Goal: Contribute content: Contribute content

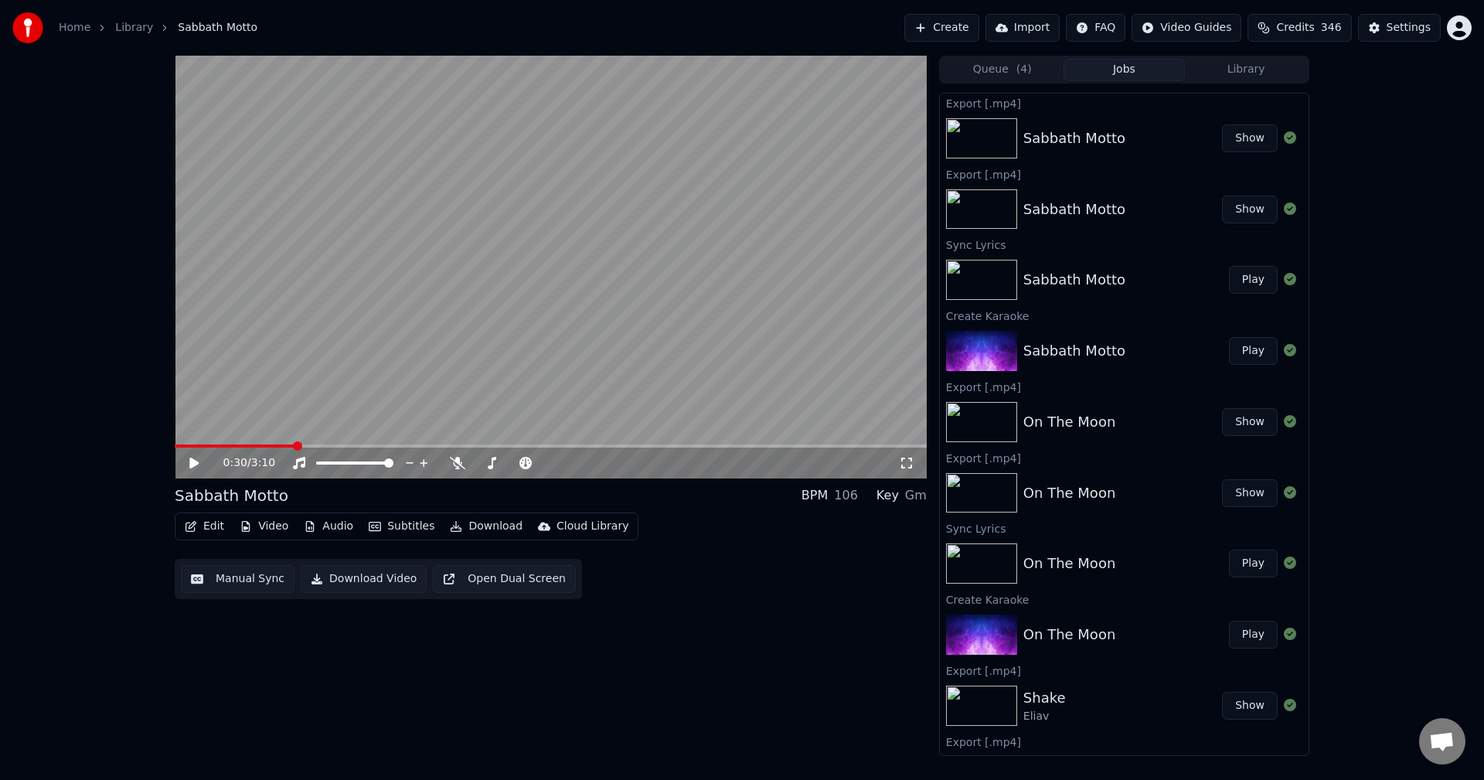
click at [975, 25] on button "Create" at bounding box center [941, 28] width 75 height 28
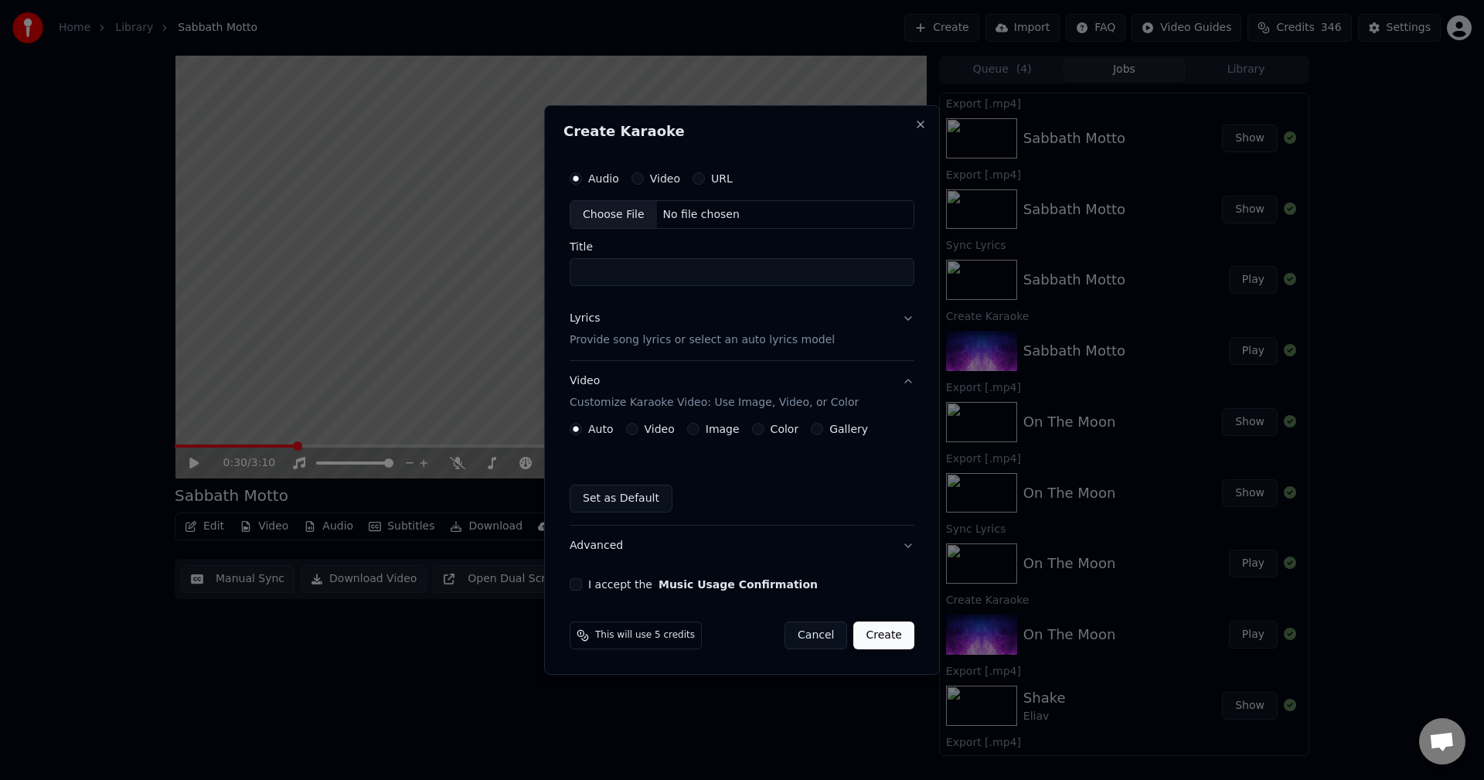
click at [622, 213] on div "Choose File" at bounding box center [614, 215] width 87 height 28
type input "********"
click at [909, 313] on button "Lyrics Provide song lyrics or select an auto lyrics model" at bounding box center [742, 330] width 345 height 62
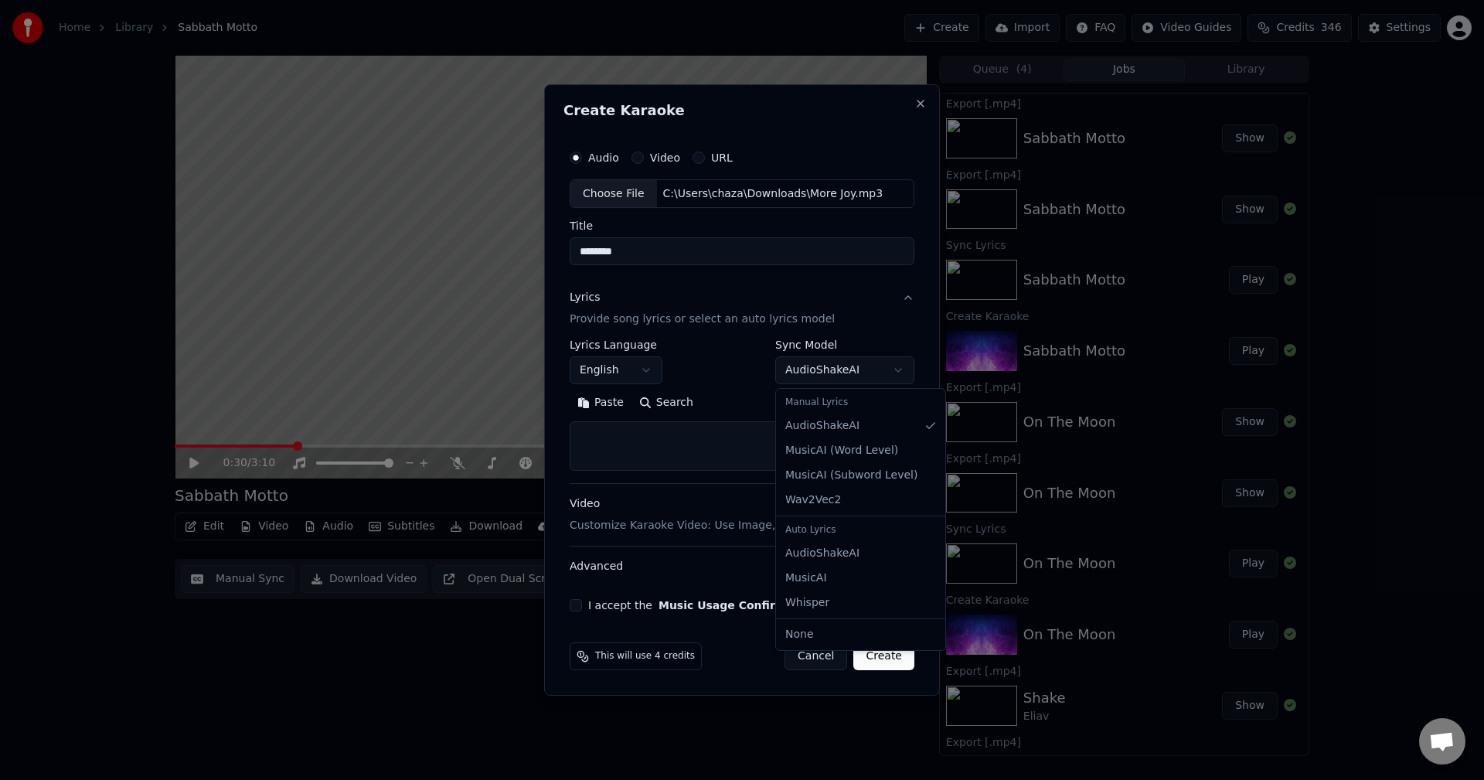
click at [907, 372] on body "**********" at bounding box center [742, 390] width 1484 height 780
select select "**********"
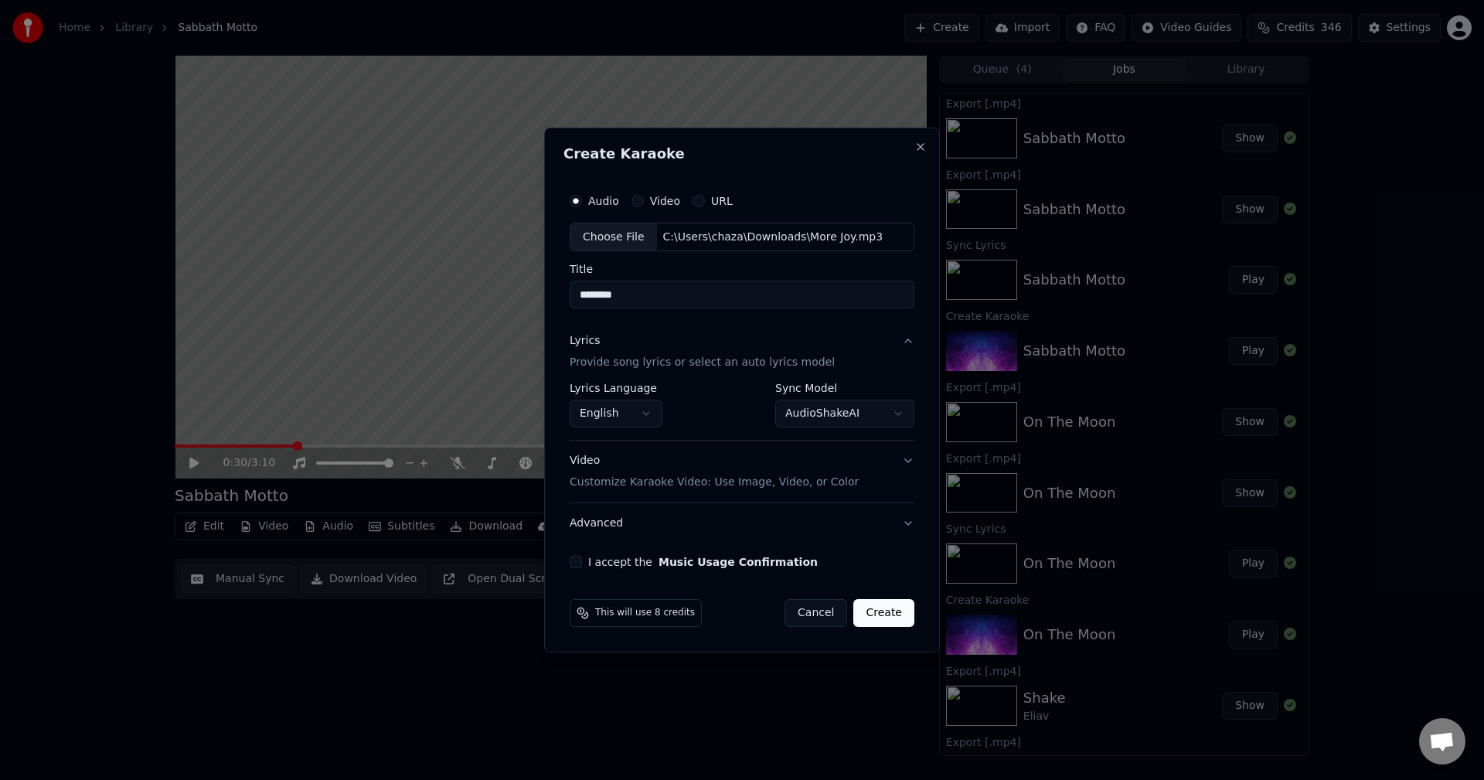
click at [911, 464] on button "Video Customize Karaoke Video: Use Image, Video, or Color" at bounding box center [742, 472] width 345 height 62
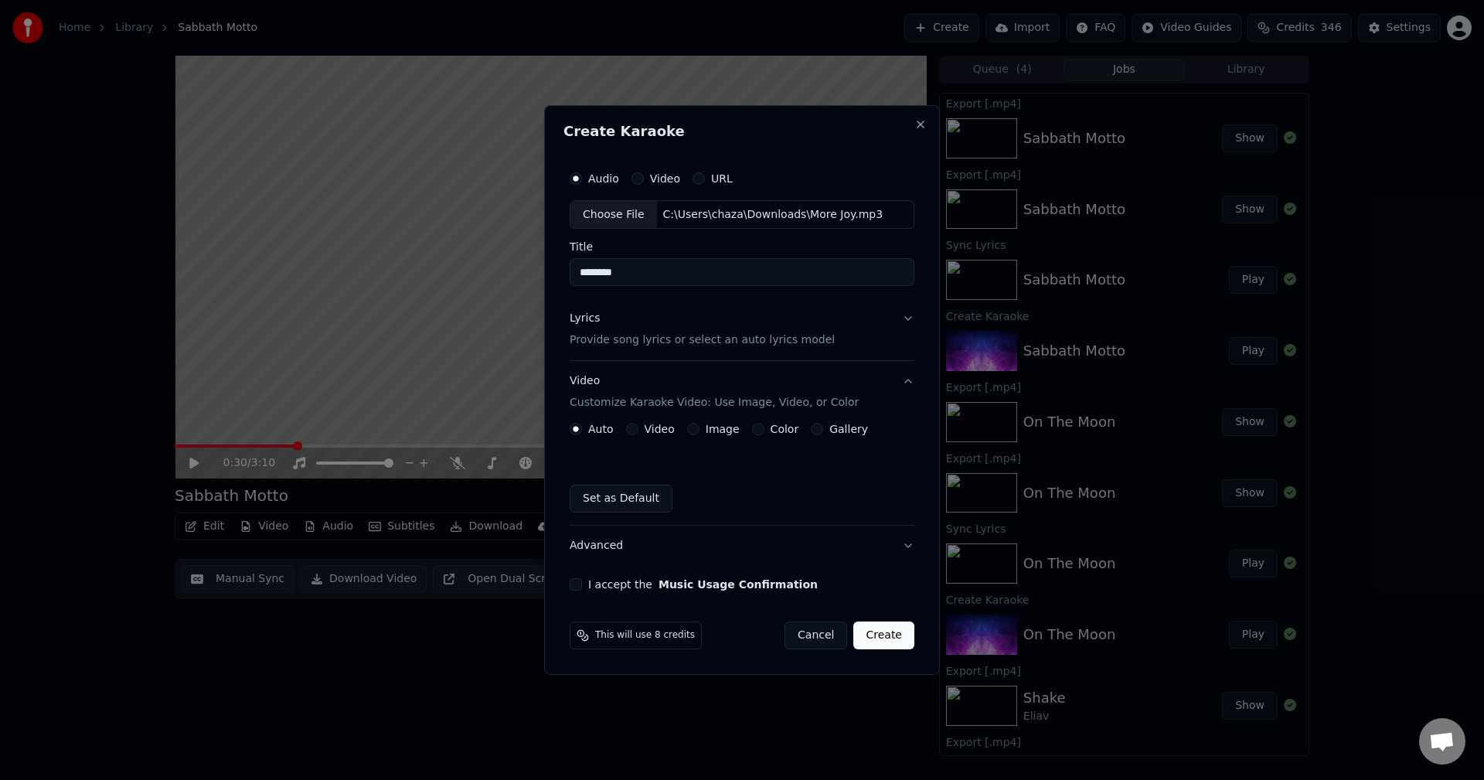
click at [634, 425] on button "Video" at bounding box center [632, 429] width 12 height 12
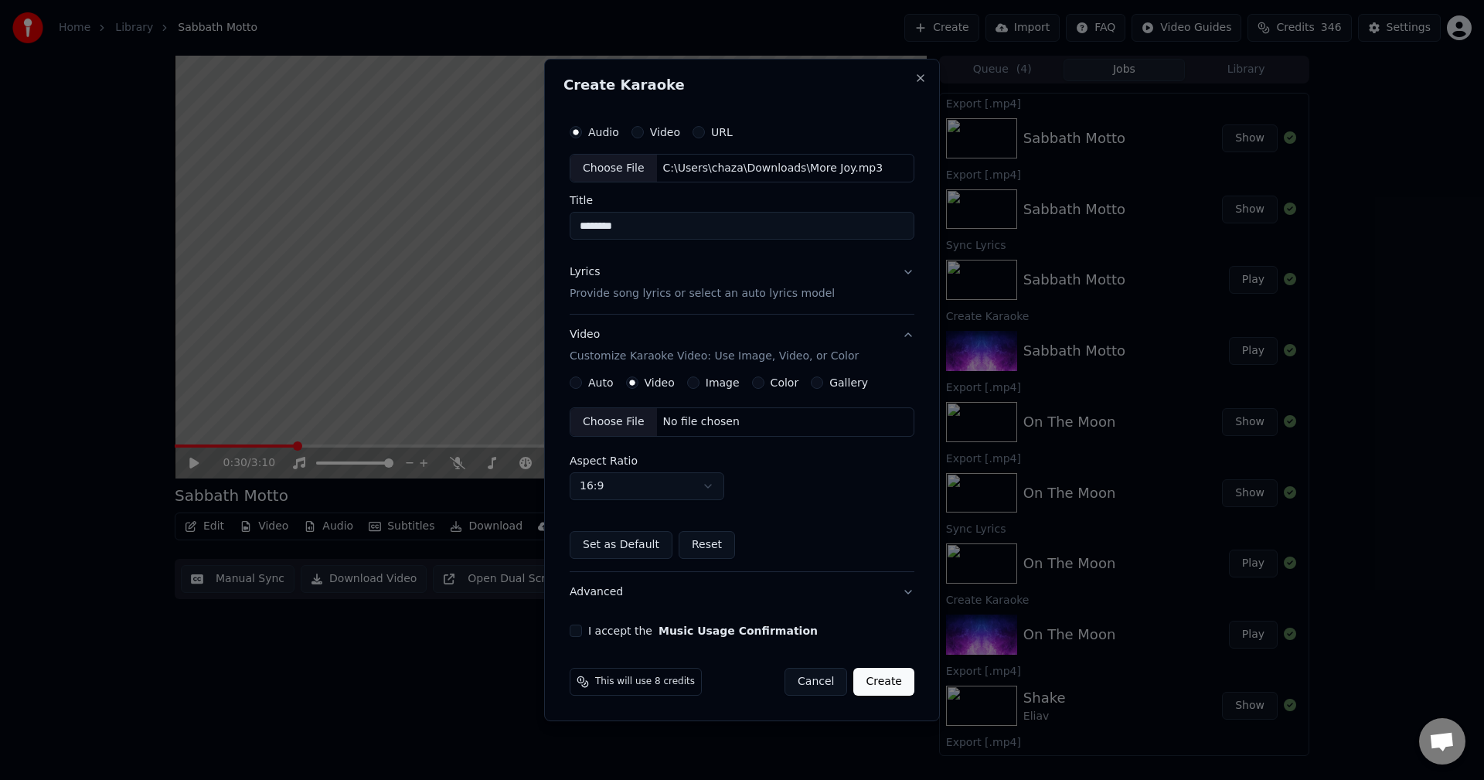
click at [752, 386] on button "Color" at bounding box center [758, 382] width 12 height 12
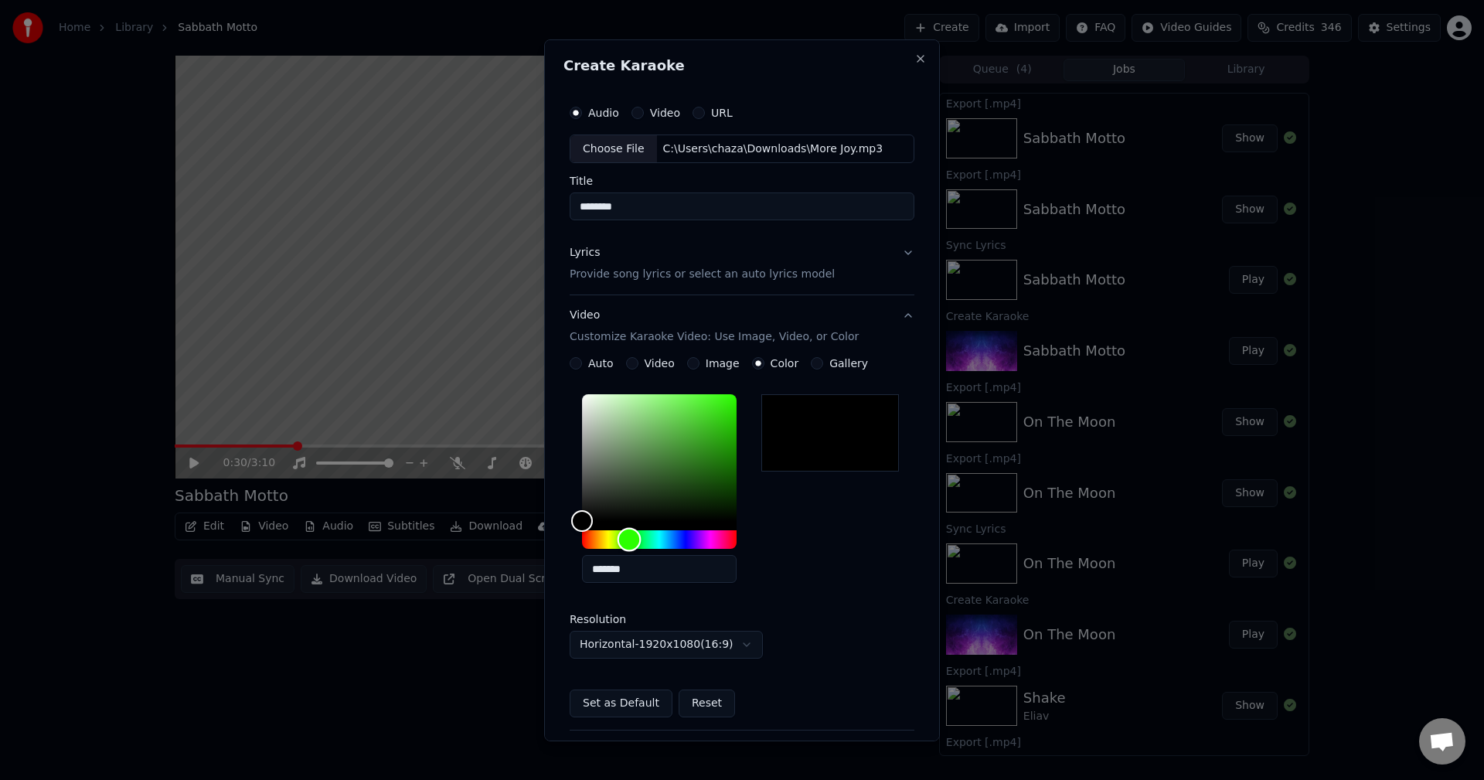
click at [629, 537] on div "Hue" at bounding box center [659, 539] width 155 height 19
click at [894, 317] on button "Video Customize Karaoke Video: Use Image, Video, or Color" at bounding box center [742, 326] width 345 height 62
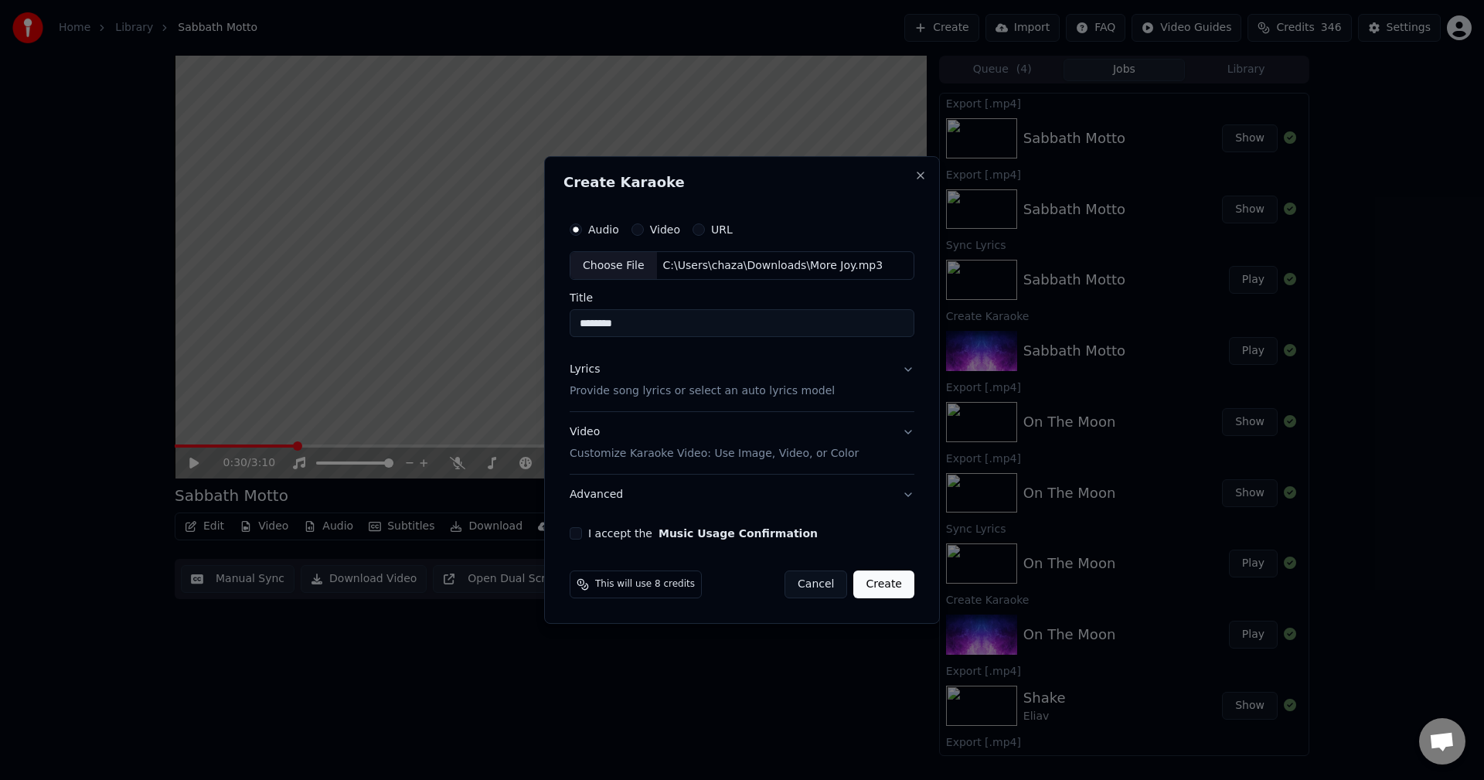
click at [578, 534] on button "I accept the Music Usage Confirmation" at bounding box center [576, 533] width 12 height 12
click at [892, 587] on button "Create" at bounding box center [883, 585] width 61 height 28
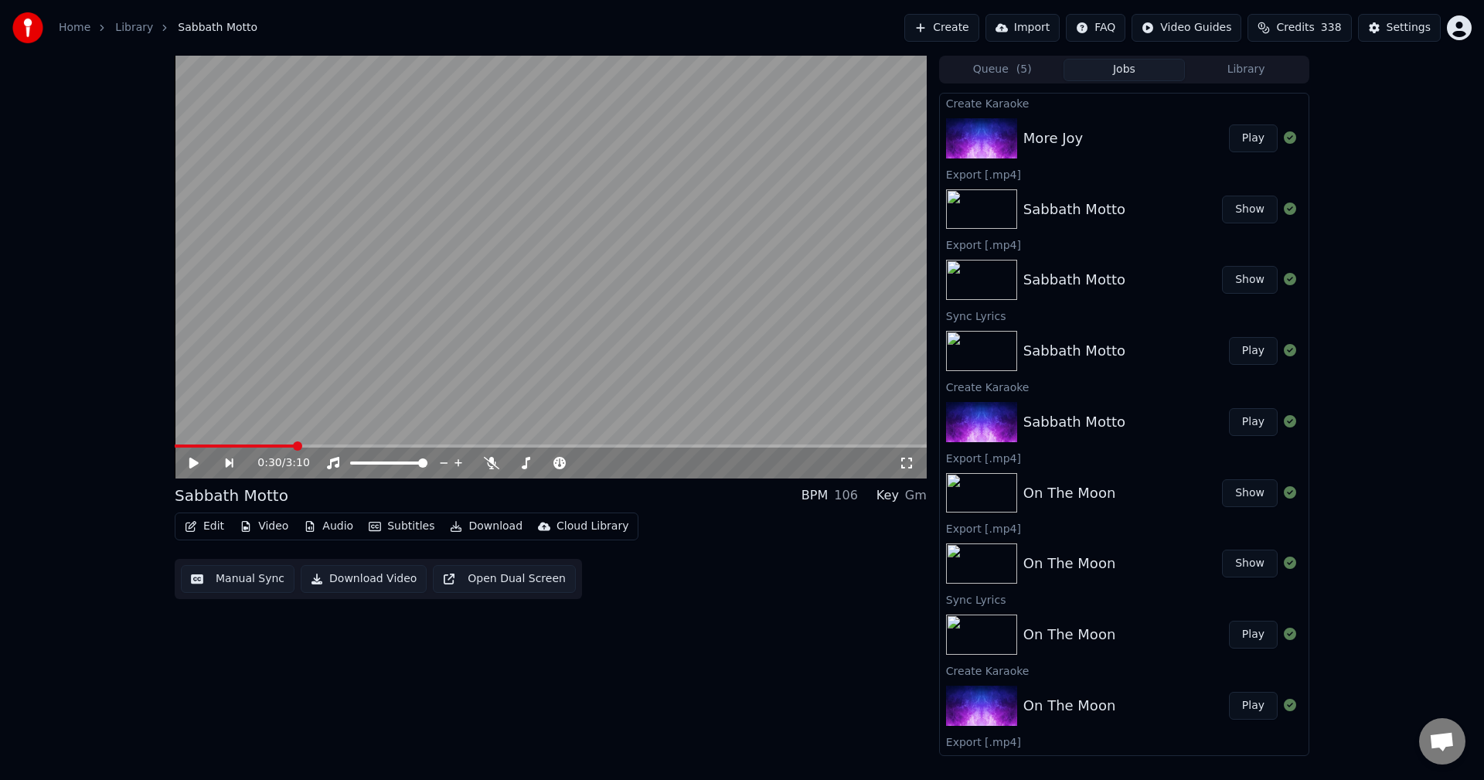
click at [1244, 135] on button "Play" at bounding box center [1253, 138] width 49 height 28
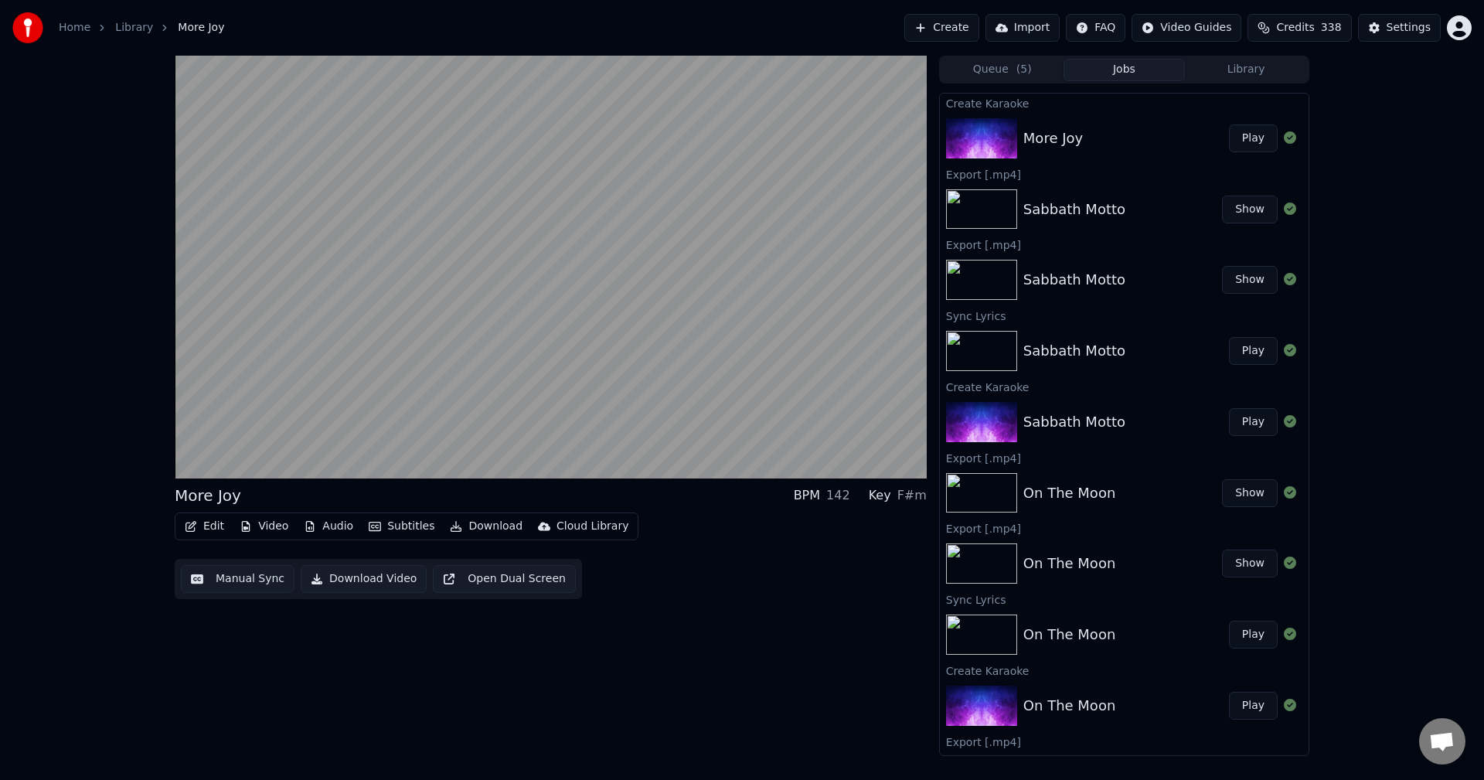
click at [1229, 124] on button "Play" at bounding box center [1253, 138] width 49 height 28
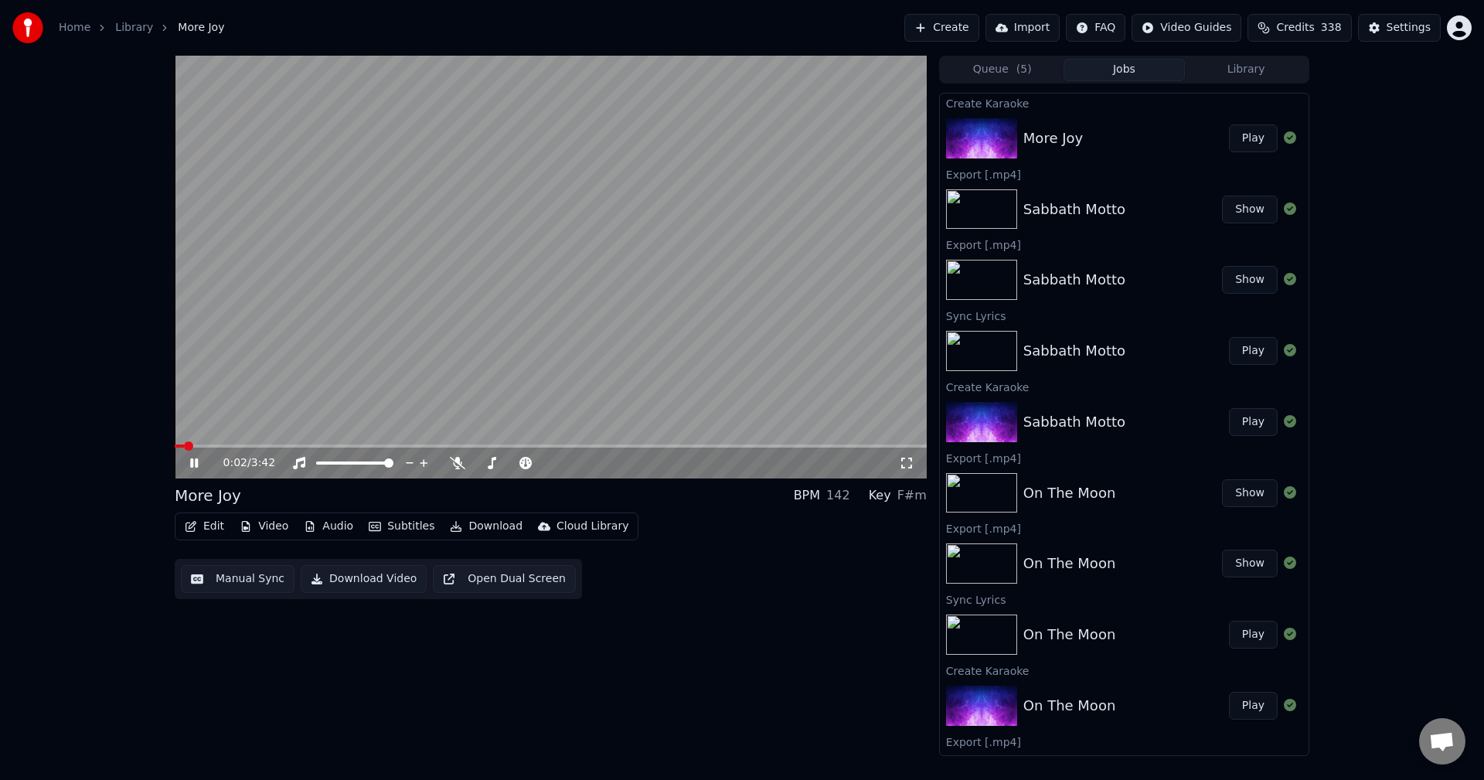
click at [193, 457] on icon at bounding box center [205, 463] width 36 height 12
click at [193, 465] on icon at bounding box center [193, 463] width 9 height 11
click at [193, 465] on icon at bounding box center [194, 462] width 8 height 9
click at [461, 463] on icon at bounding box center [457, 463] width 15 height 12
click at [1245, 138] on button "Play" at bounding box center [1253, 138] width 49 height 28
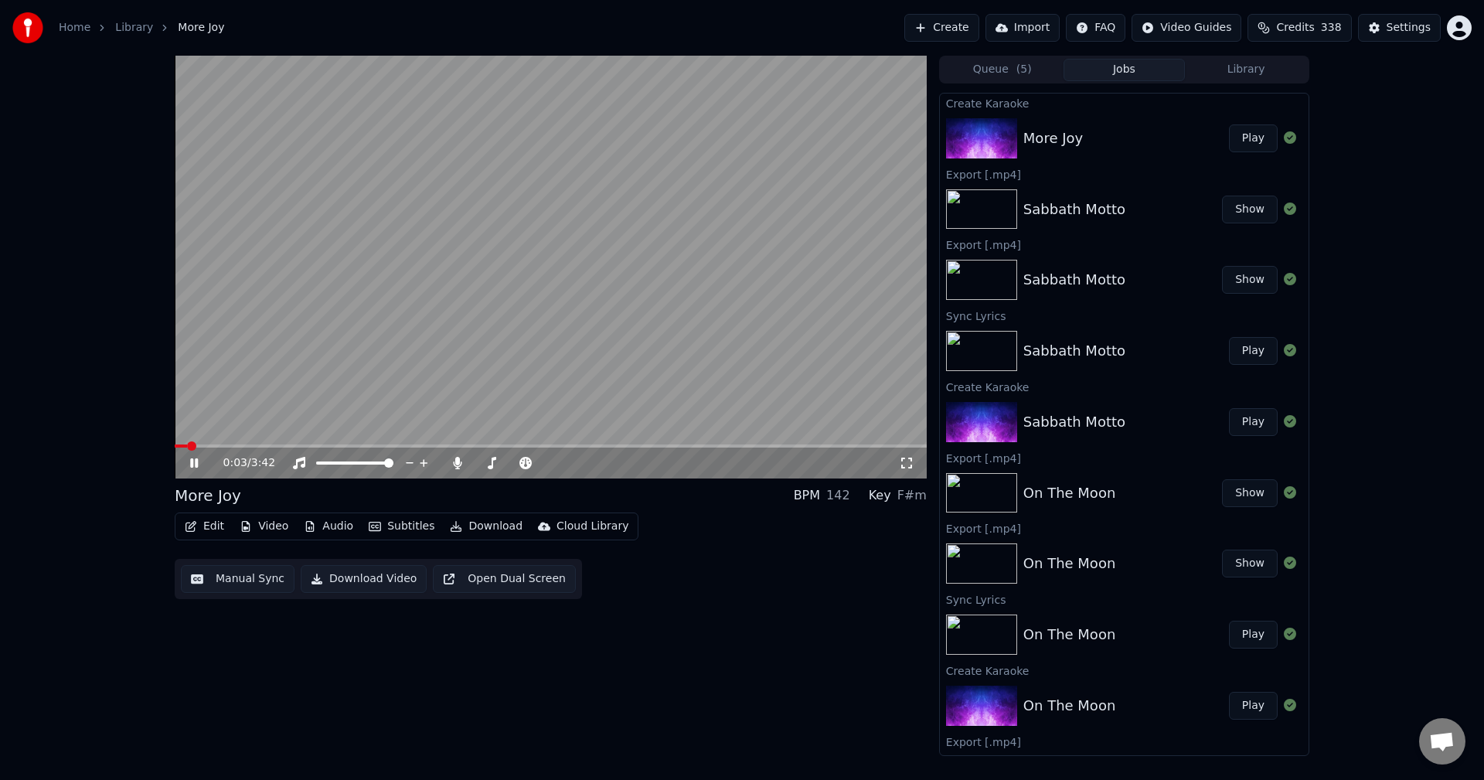
click at [195, 470] on div "0:03 / 3:42" at bounding box center [551, 462] width 740 height 15
click at [193, 465] on icon at bounding box center [194, 462] width 8 height 9
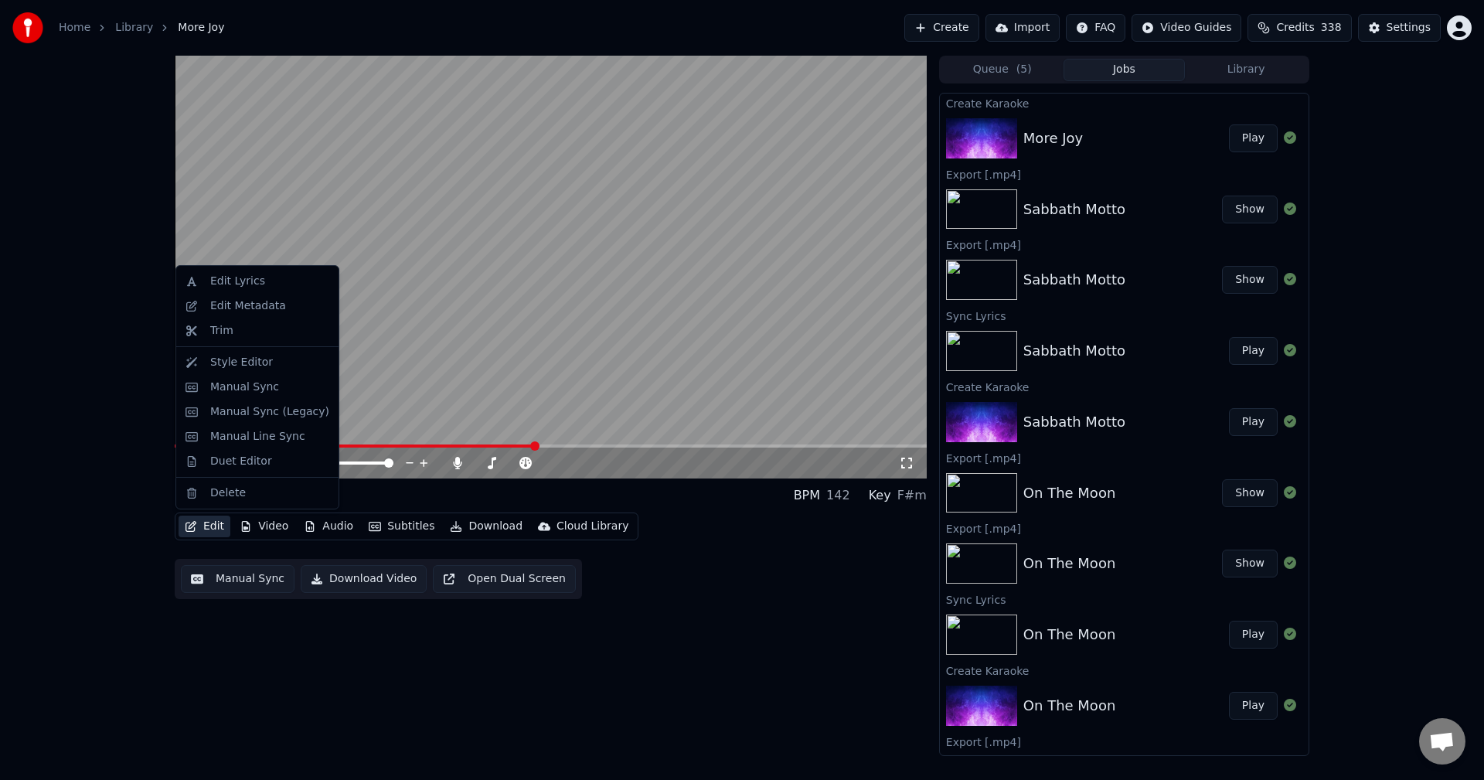
click at [206, 529] on button "Edit" at bounding box center [205, 527] width 52 height 22
click at [245, 278] on div "Edit Lyrics" at bounding box center [237, 281] width 55 height 15
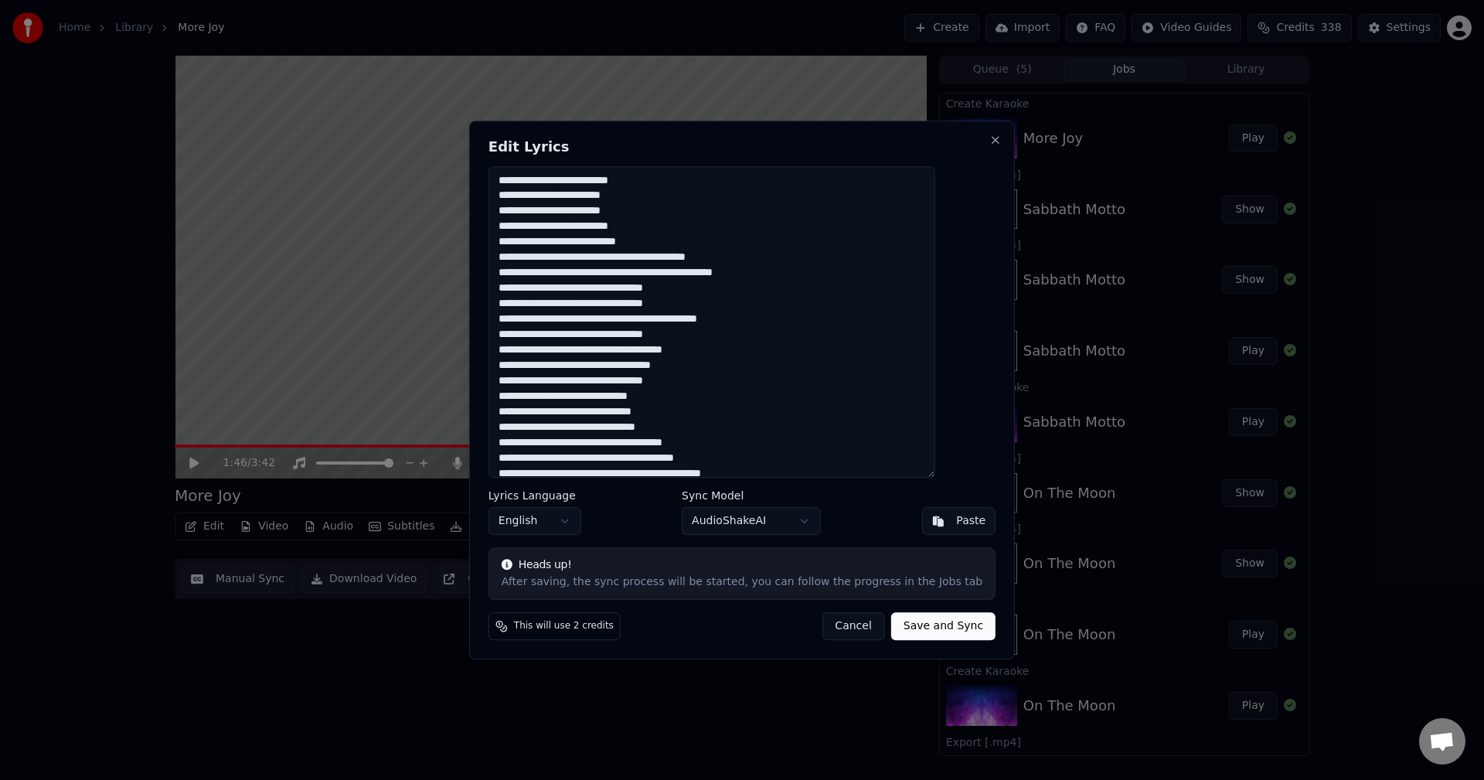
click at [588, 182] on textarea at bounding box center [712, 322] width 447 height 312
click at [692, 242] on textarea at bounding box center [712, 322] width 447 height 312
click at [701, 278] on textarea at bounding box center [712, 322] width 447 height 312
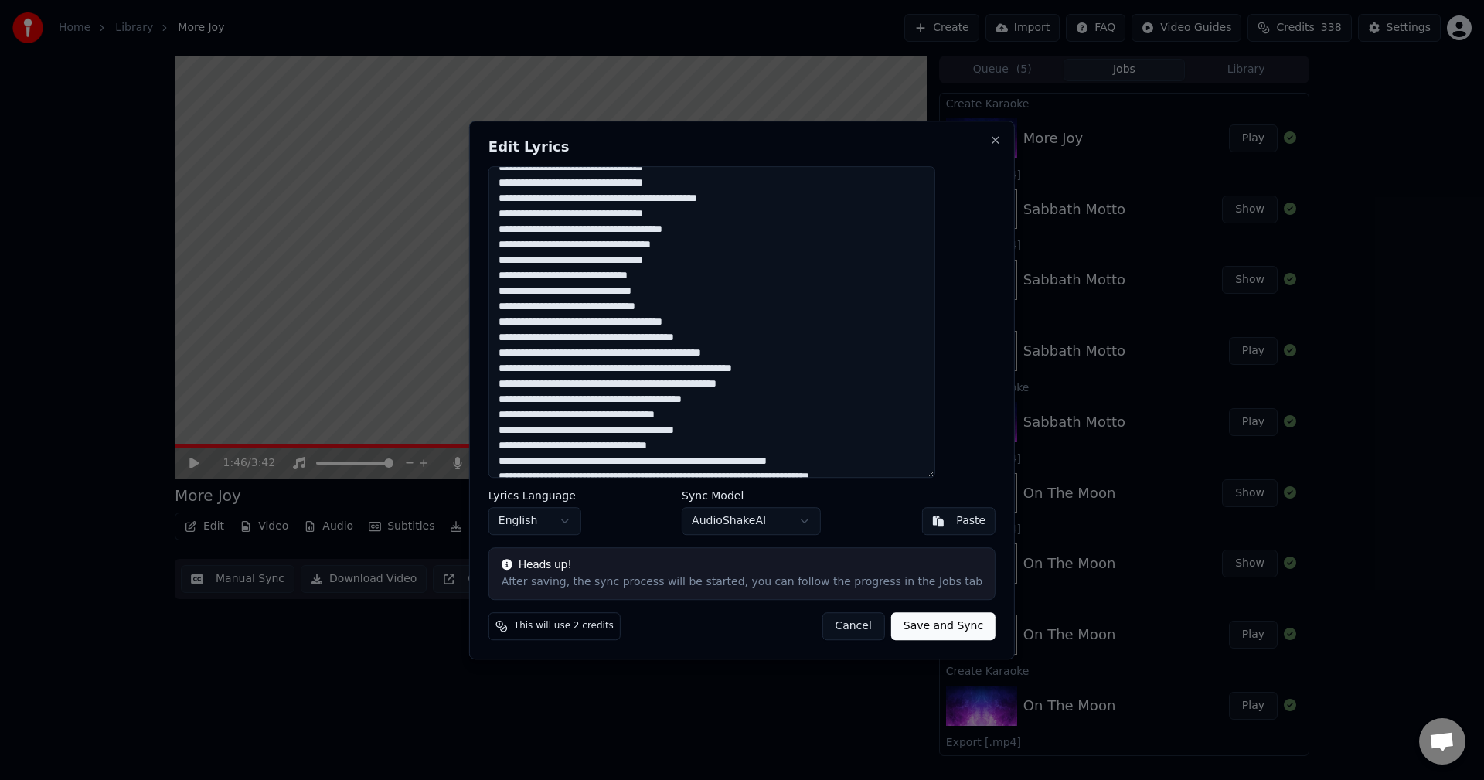
scroll to position [128, 0]
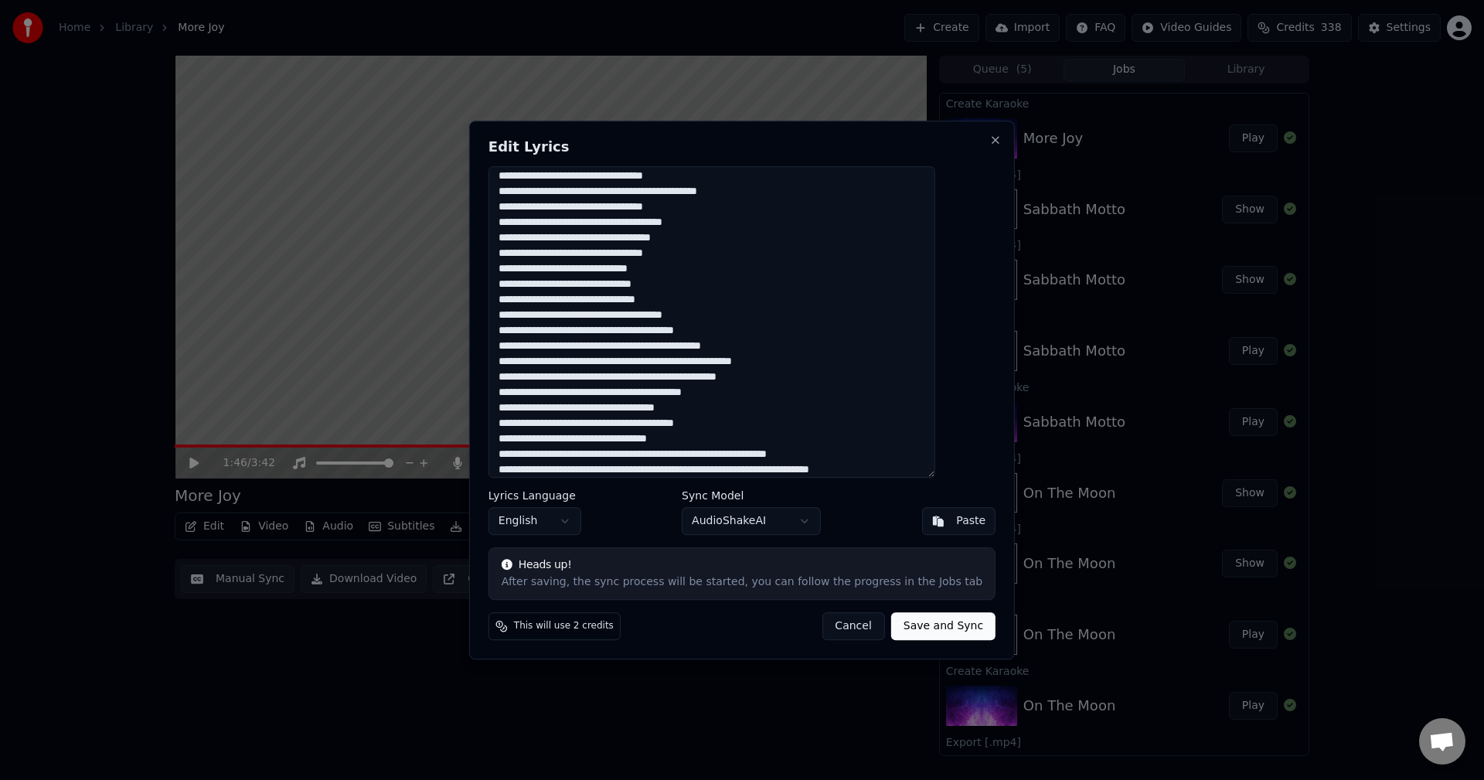
click at [583, 427] on textarea at bounding box center [712, 322] width 447 height 312
click at [605, 424] on textarea at bounding box center [712, 322] width 447 height 312
click at [717, 424] on textarea at bounding box center [712, 322] width 447 height 312
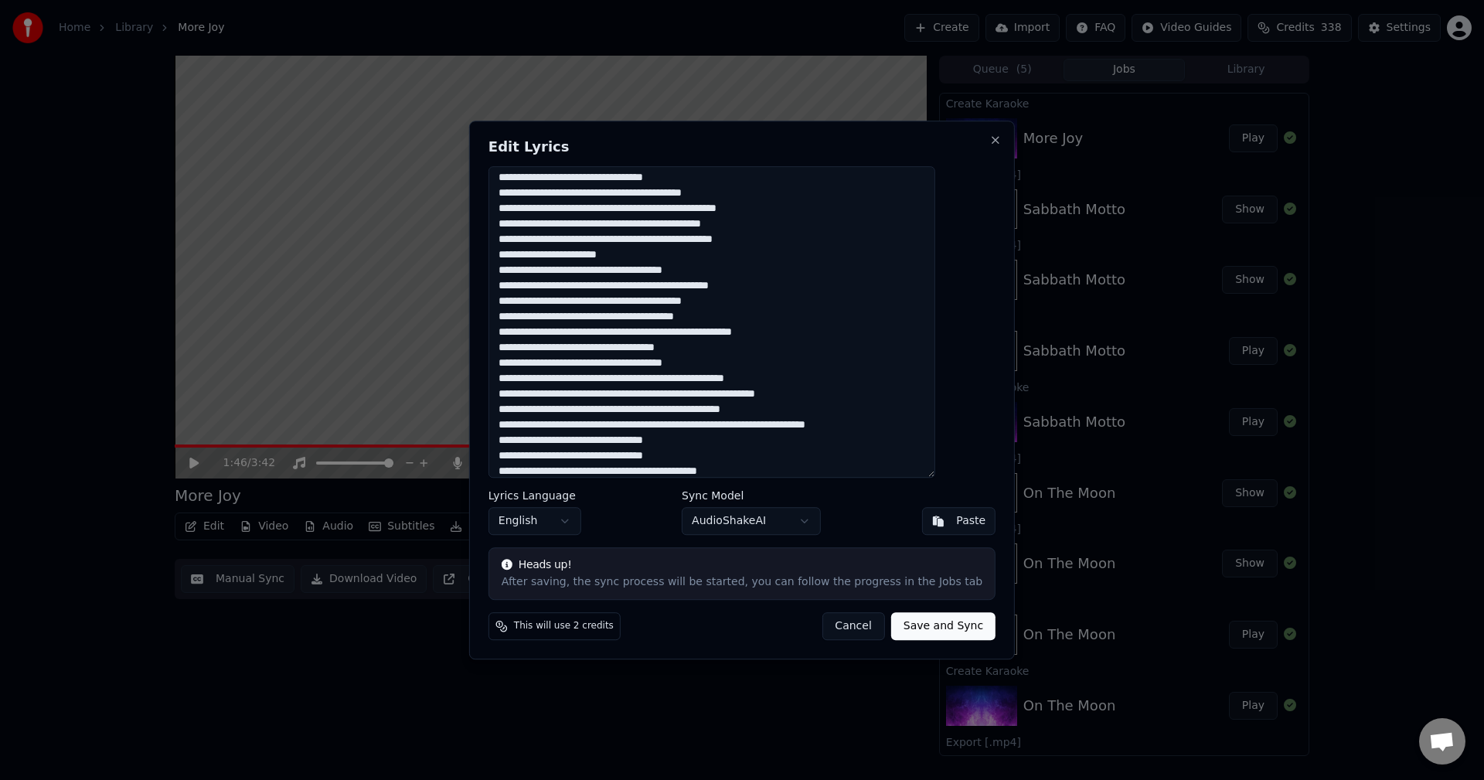
scroll to position [479, 0]
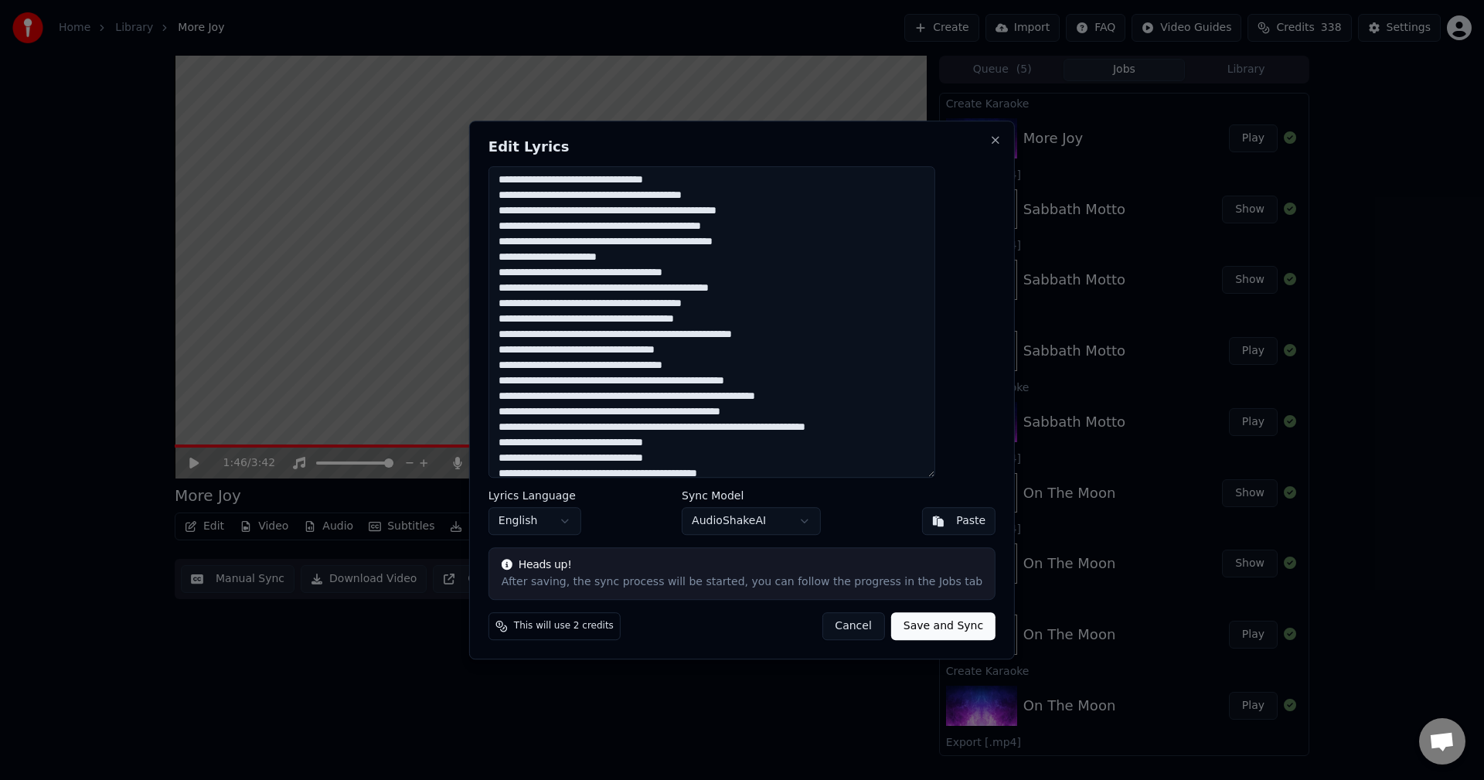
click at [667, 196] on textarea at bounding box center [712, 322] width 447 height 312
click at [658, 337] on textarea at bounding box center [712, 322] width 447 height 312
click at [758, 339] on textarea at bounding box center [712, 322] width 447 height 312
click at [697, 355] on textarea at bounding box center [712, 322] width 447 height 312
click at [605, 367] on textarea at bounding box center [712, 322] width 447 height 312
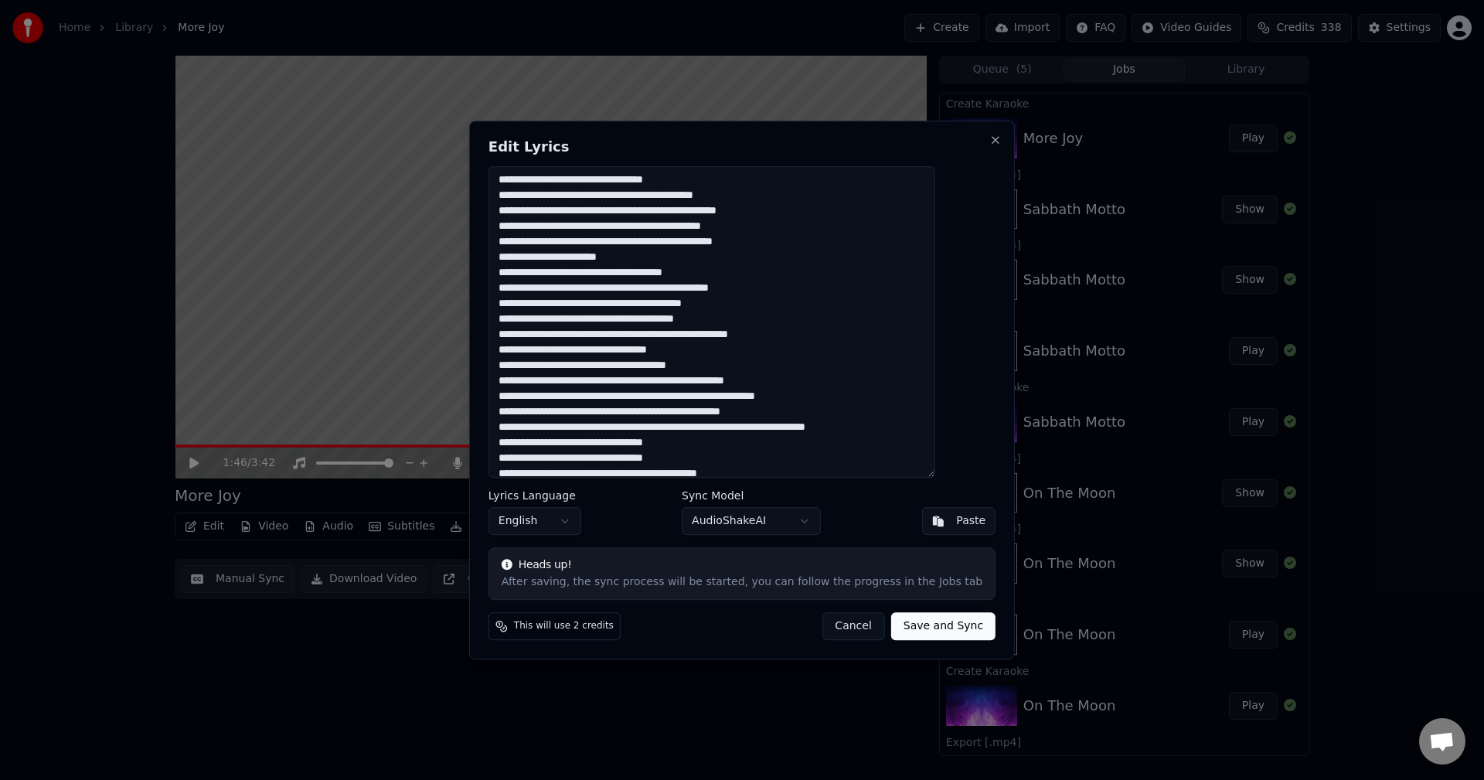
click at [648, 363] on textarea at bounding box center [712, 322] width 447 height 312
click at [816, 400] on textarea at bounding box center [712, 322] width 447 height 312
click at [580, 397] on textarea at bounding box center [712, 322] width 447 height 312
click at [552, 395] on textarea at bounding box center [712, 322] width 447 height 312
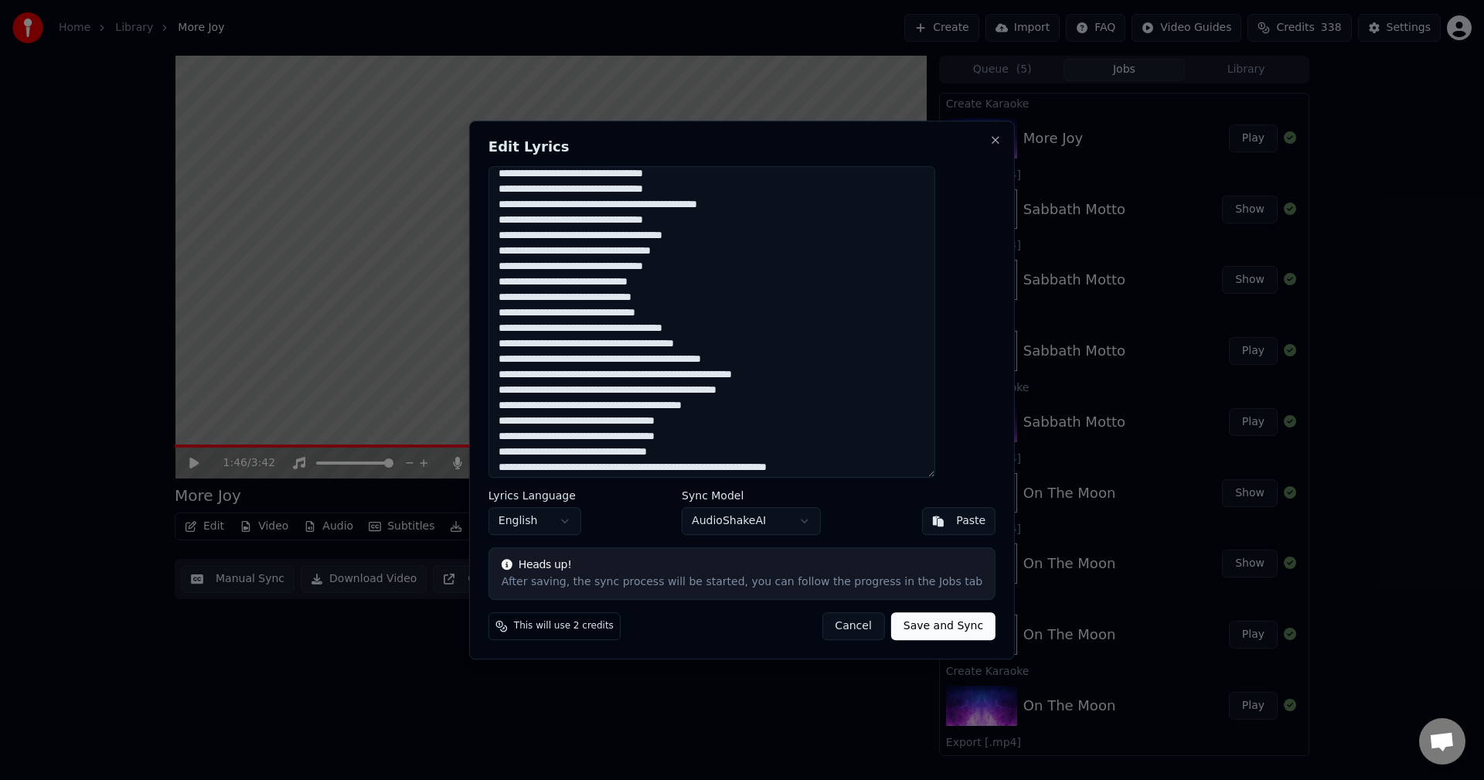
scroll to position [0, 0]
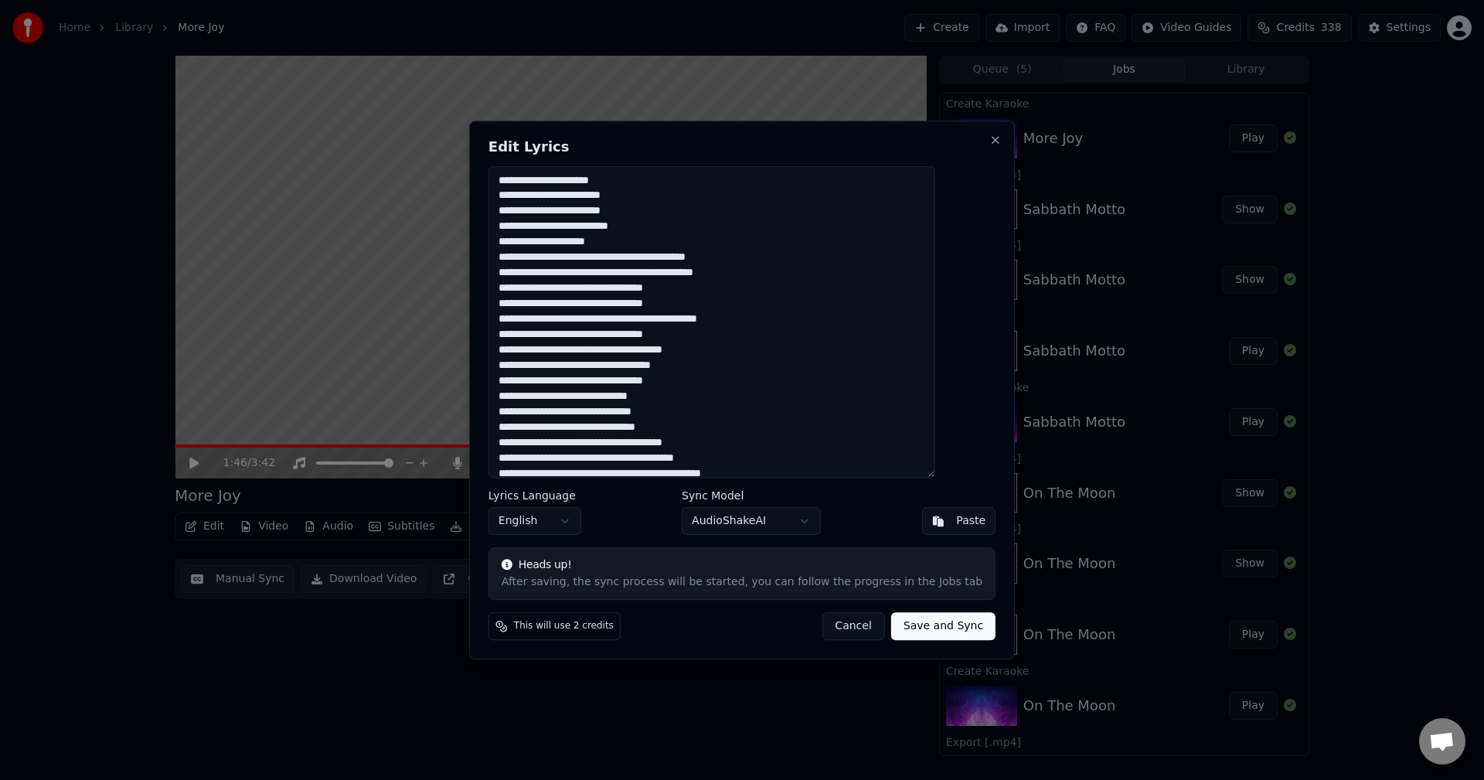
click at [652, 276] on textarea at bounding box center [712, 322] width 447 height 312
type textarea "**********"
click at [921, 624] on button "Save and Sync" at bounding box center [943, 626] width 104 height 28
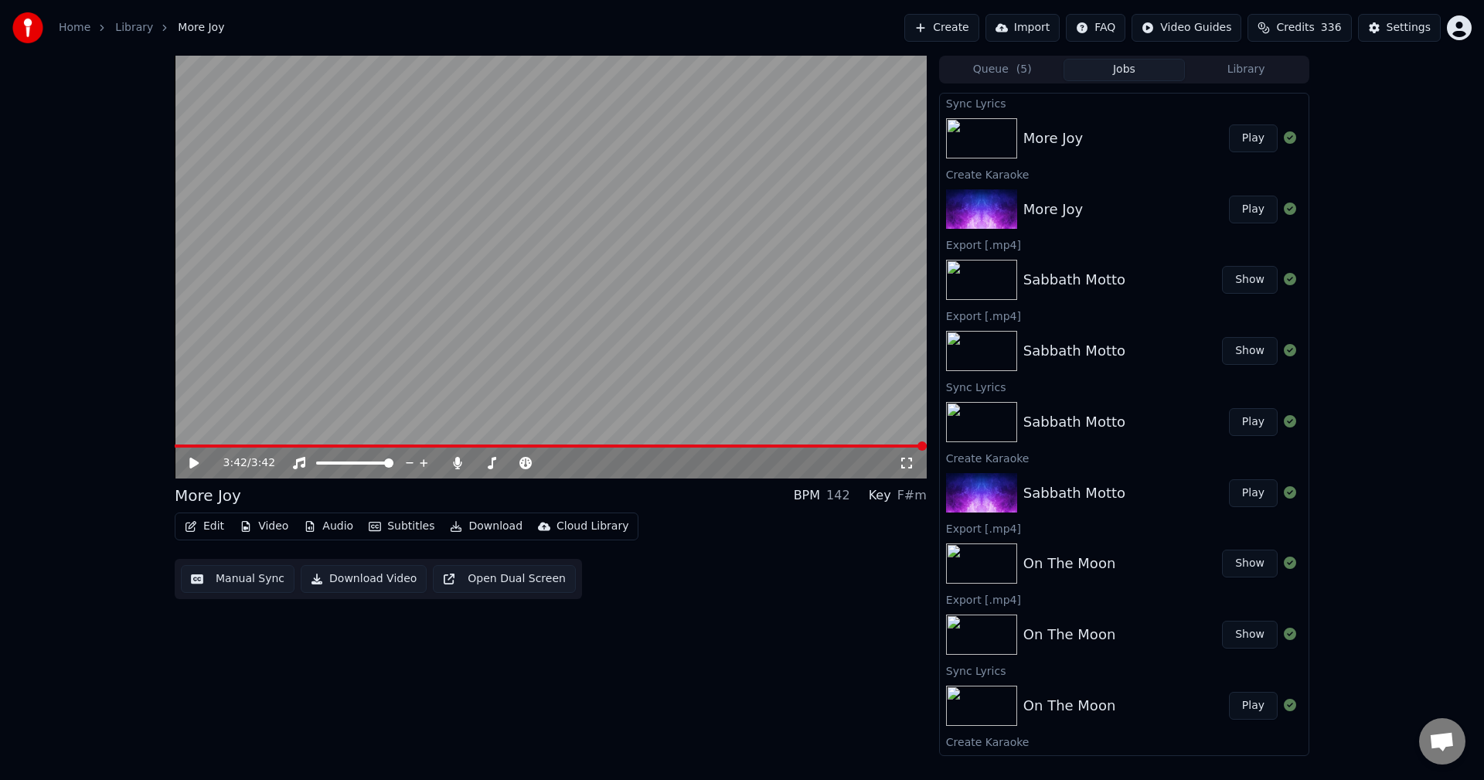
click at [196, 462] on icon at bounding box center [193, 463] width 9 height 11
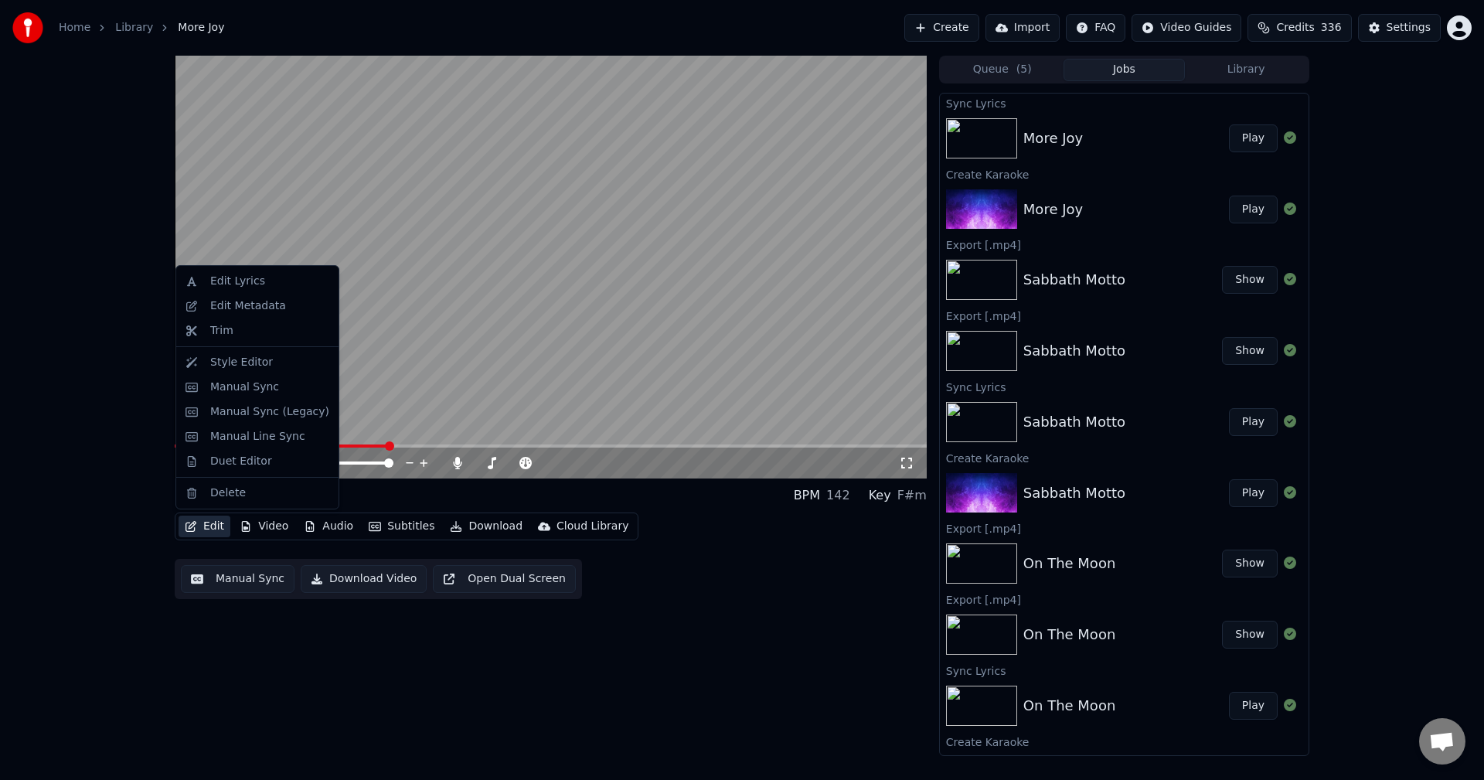
click at [217, 529] on button "Edit" at bounding box center [205, 527] width 52 height 22
click at [254, 288] on div "Edit Lyrics" at bounding box center [237, 281] width 55 height 15
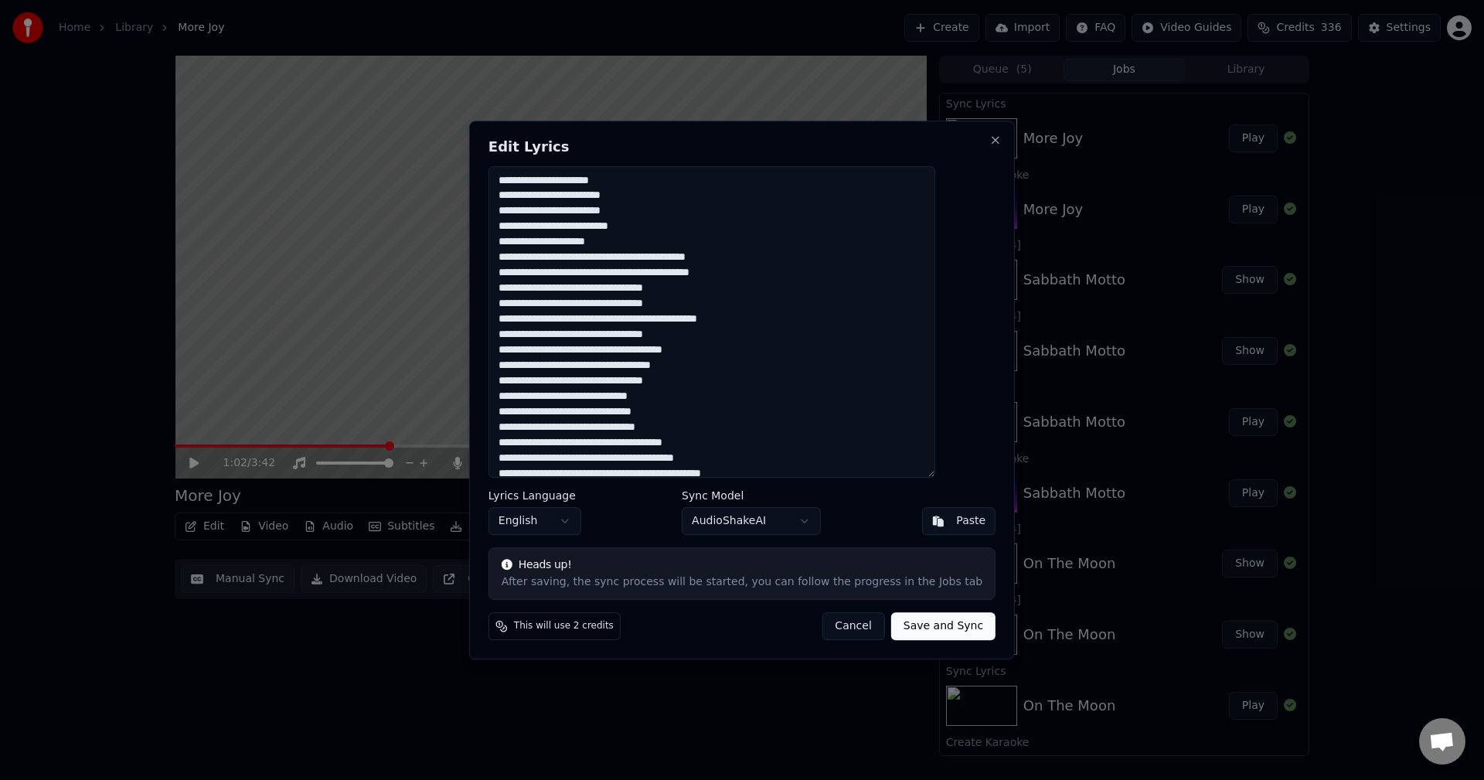
click at [649, 366] on textarea at bounding box center [712, 322] width 447 height 312
type textarea "**********"
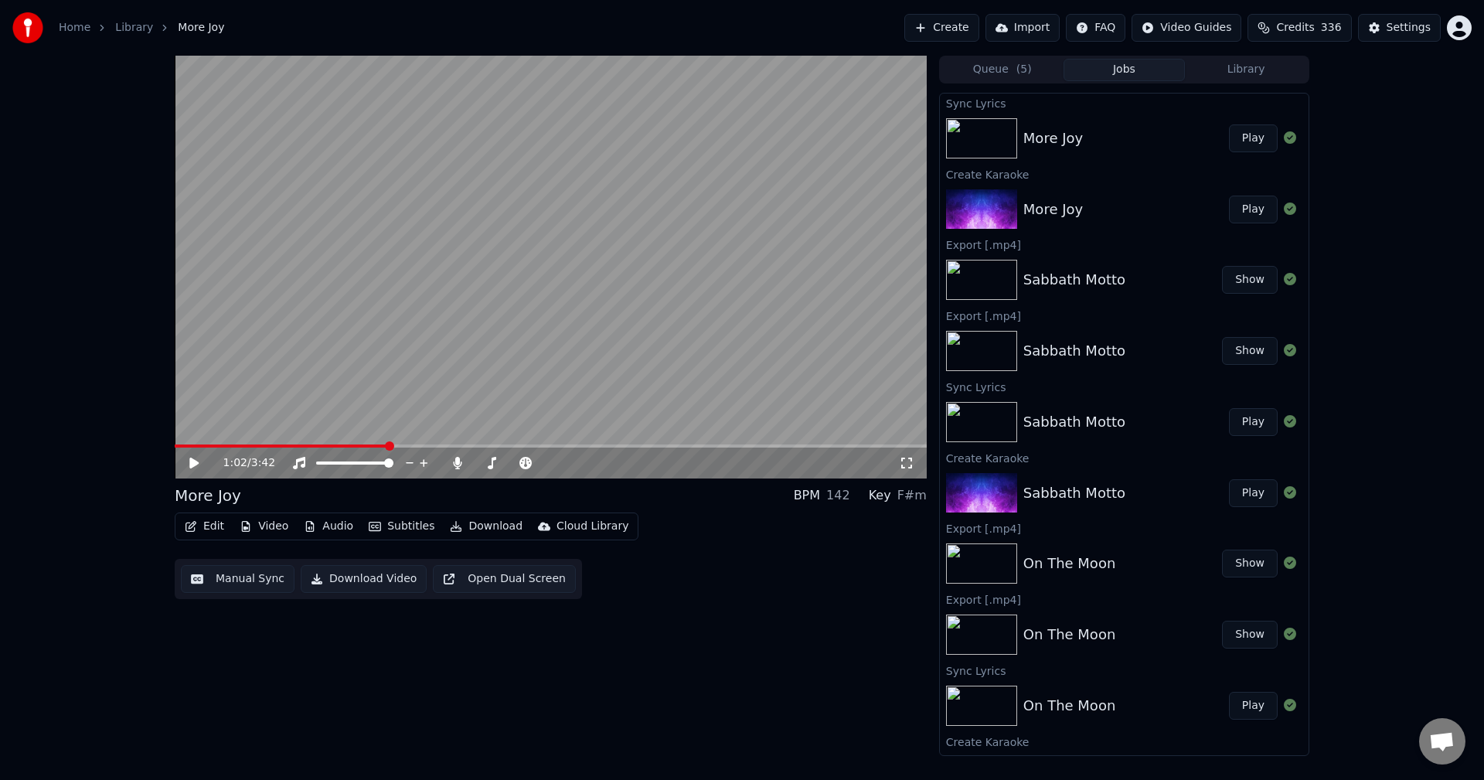
click at [214, 529] on button "Edit" at bounding box center [205, 527] width 52 height 22
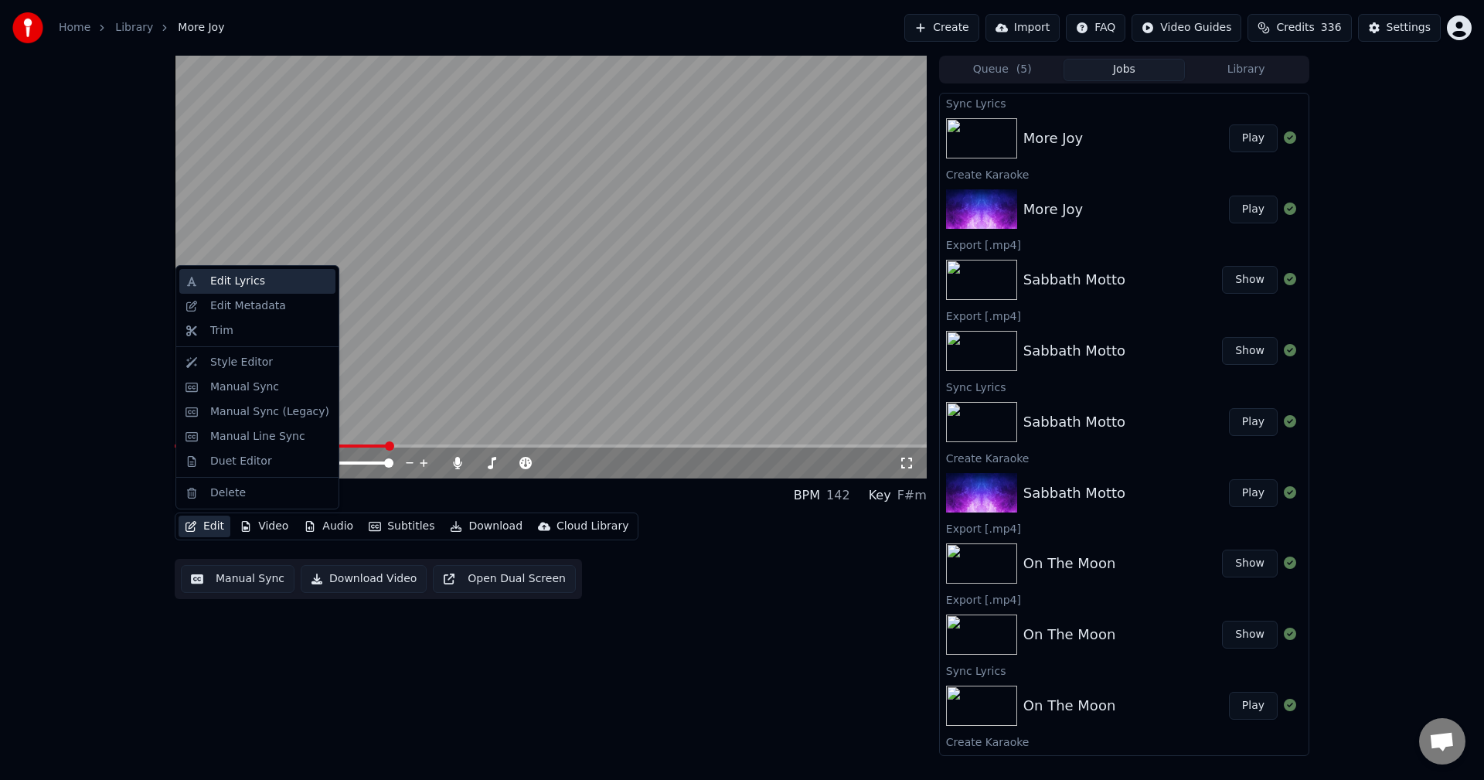
click at [240, 289] on div "Edit Lyrics" at bounding box center [257, 281] width 156 height 25
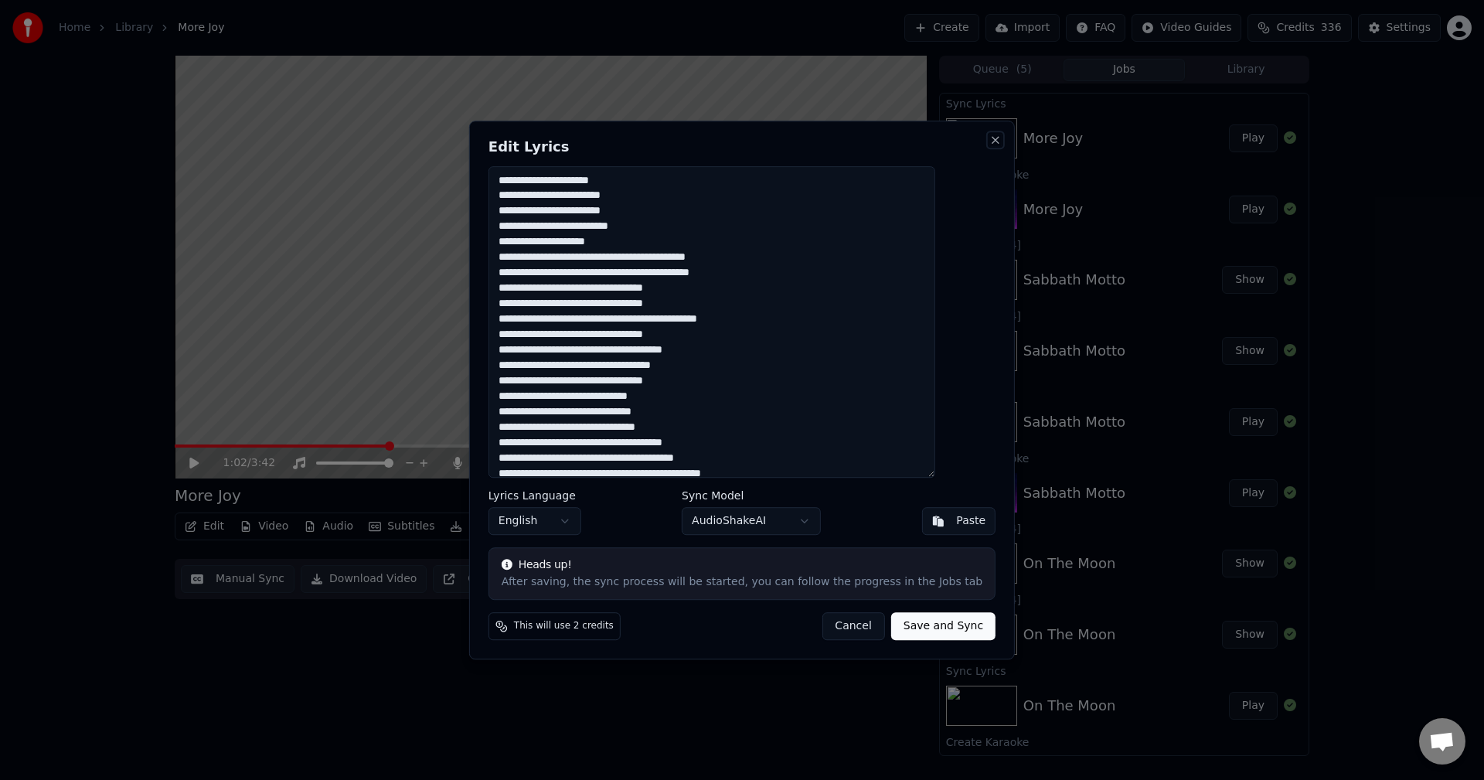
click at [989, 138] on button "Close" at bounding box center [995, 140] width 12 height 12
